Goal: Information Seeking & Learning: Compare options

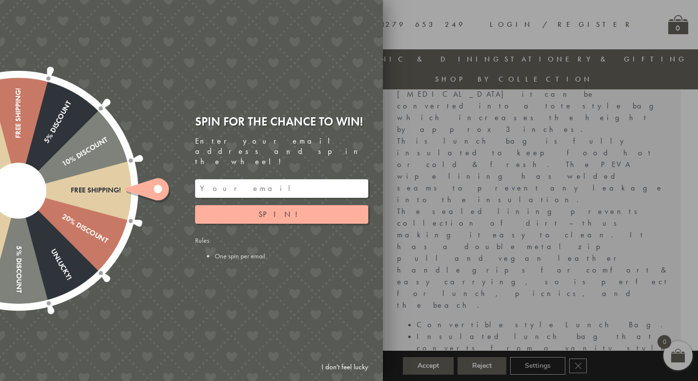
scroll to position [423, 0]
click at [349, 367] on link "I don't feel lucky" at bounding box center [345, 367] width 57 height 18
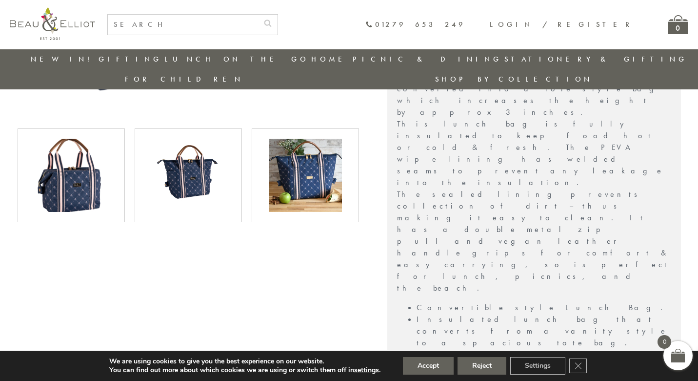
click at [165, 173] on img at bounding box center [188, 175] width 73 height 73
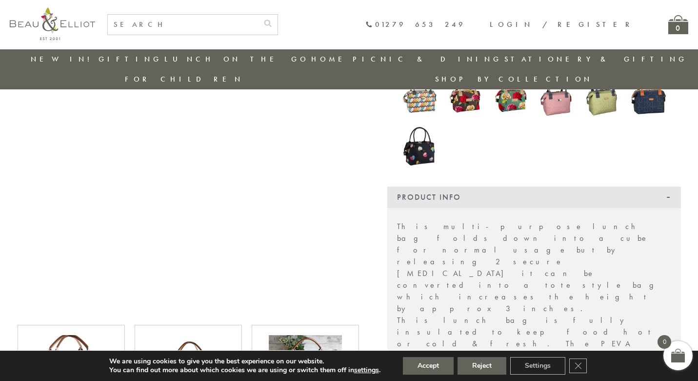
scroll to position [274, 0]
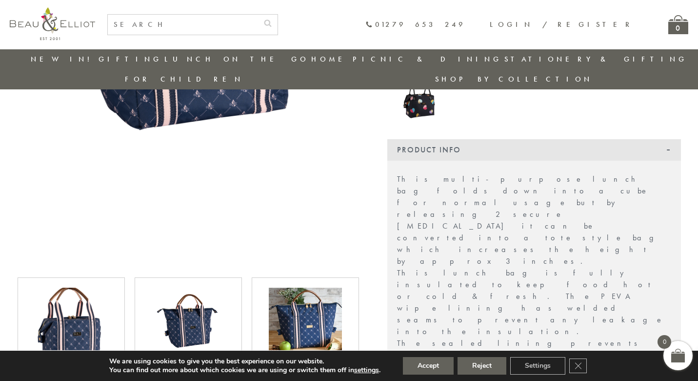
click at [331, 319] on img at bounding box center [305, 323] width 73 height 73
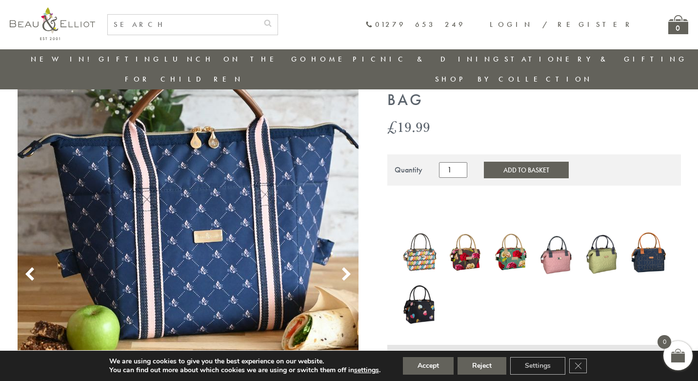
scroll to position [69, 0]
click at [607, 236] on img at bounding box center [603, 252] width 36 height 50
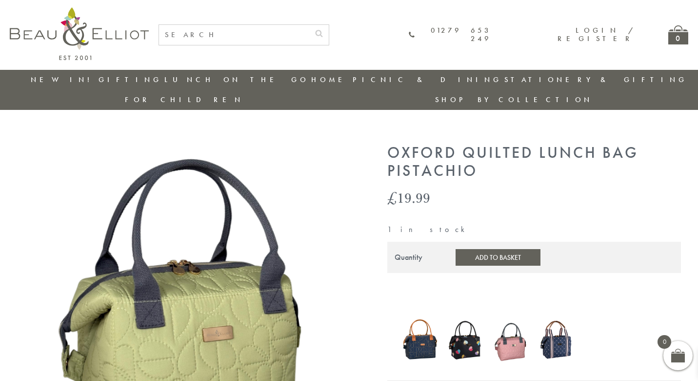
click at [507, 321] on img at bounding box center [511, 339] width 36 height 48
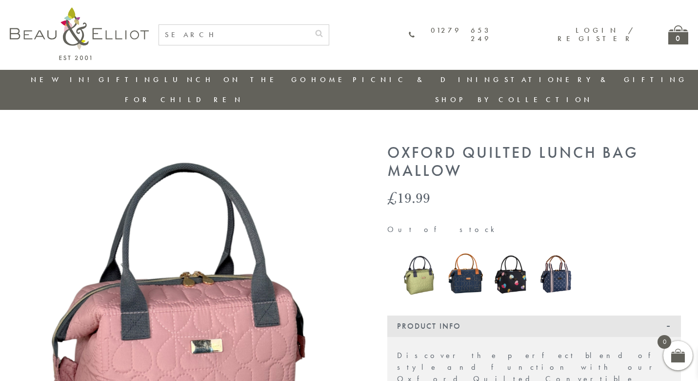
click at [562, 256] on img at bounding box center [557, 273] width 36 height 43
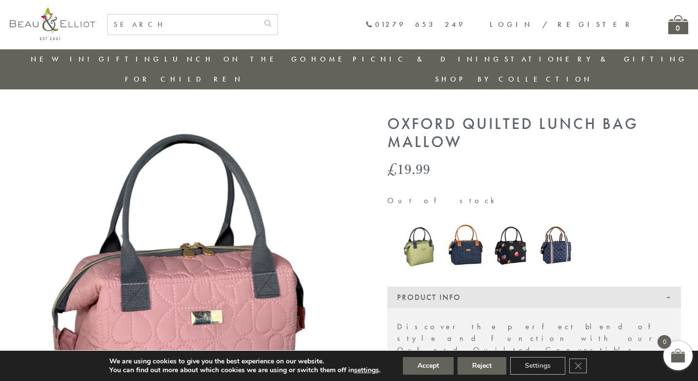
scroll to position [11, 0]
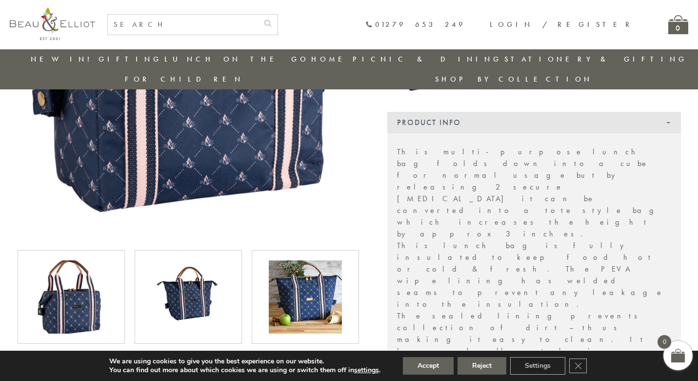
scroll to position [306, 0]
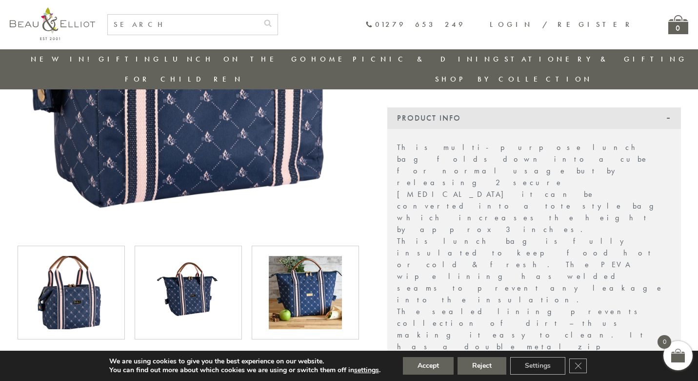
click at [195, 277] on img at bounding box center [188, 292] width 73 height 73
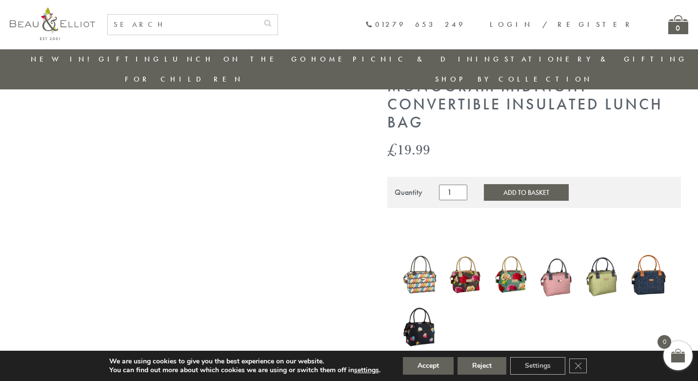
scroll to position [45, 0]
